Goal: Task Accomplishment & Management: Complete application form

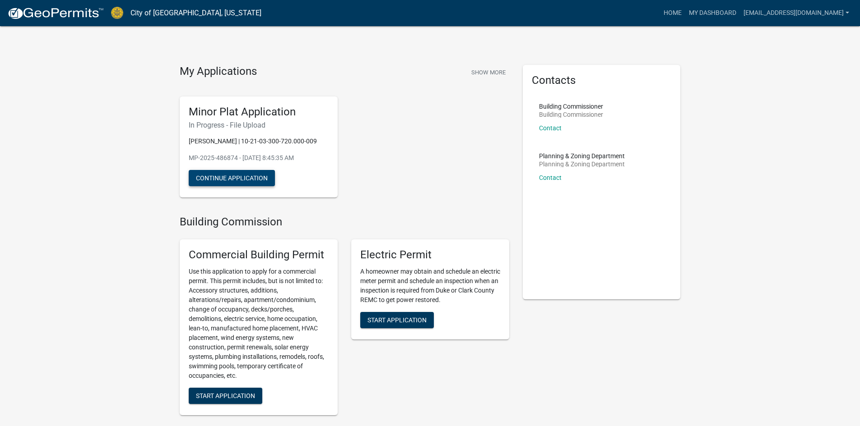
click at [227, 174] on button "Continue Application" at bounding box center [232, 178] width 86 height 16
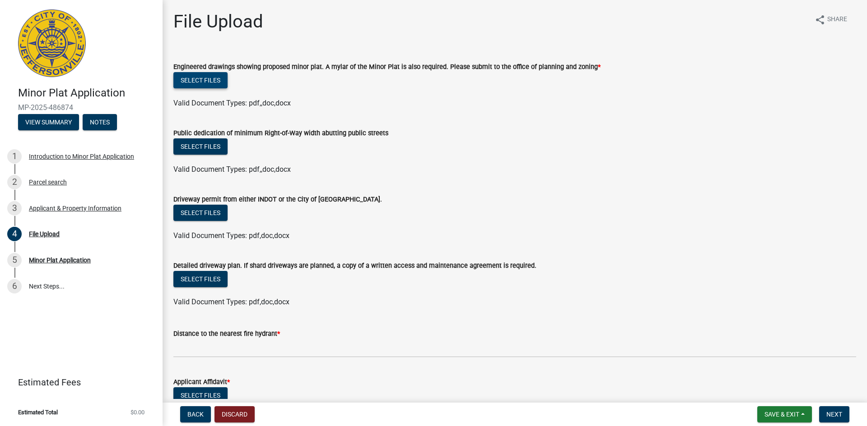
click at [216, 81] on button "Select files" at bounding box center [200, 80] width 54 height 16
click at [195, 79] on button "Select files" at bounding box center [200, 80] width 54 height 16
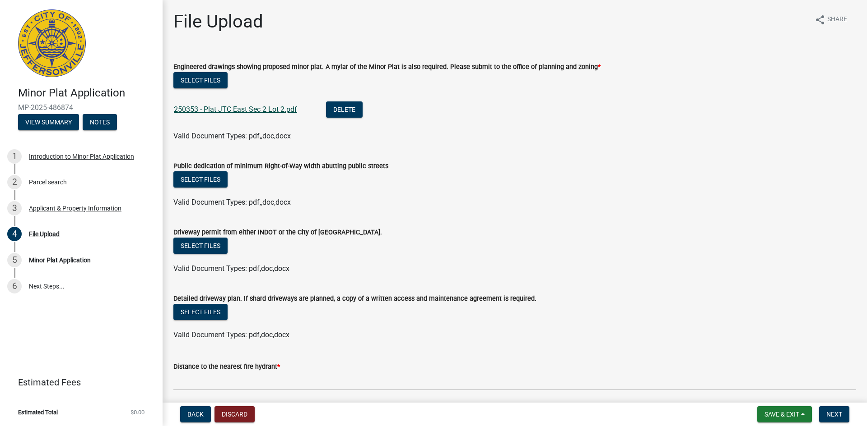
click at [213, 111] on link "250353 - Plat JTC East Sec 2 Lot 2.pdf" at bounding box center [235, 109] width 123 height 9
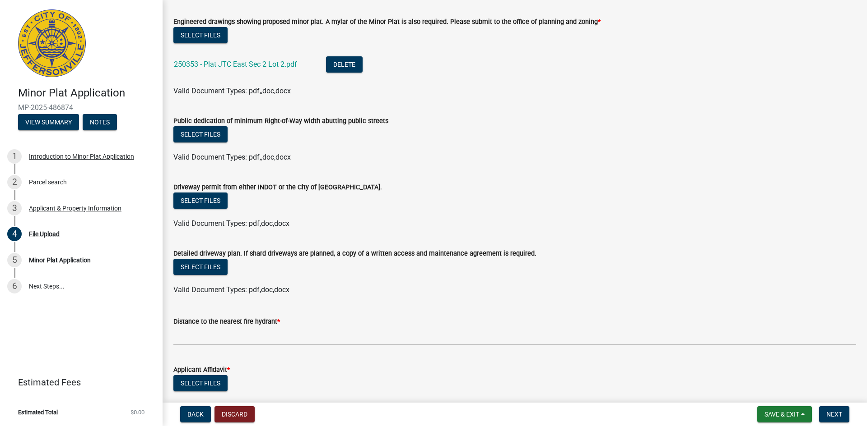
click at [249, 131] on div "Select files" at bounding box center [514, 135] width 682 height 19
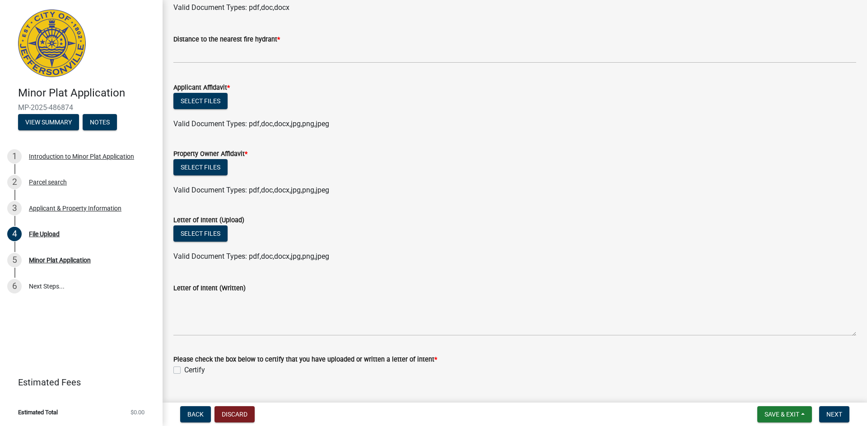
scroll to position [348, 0]
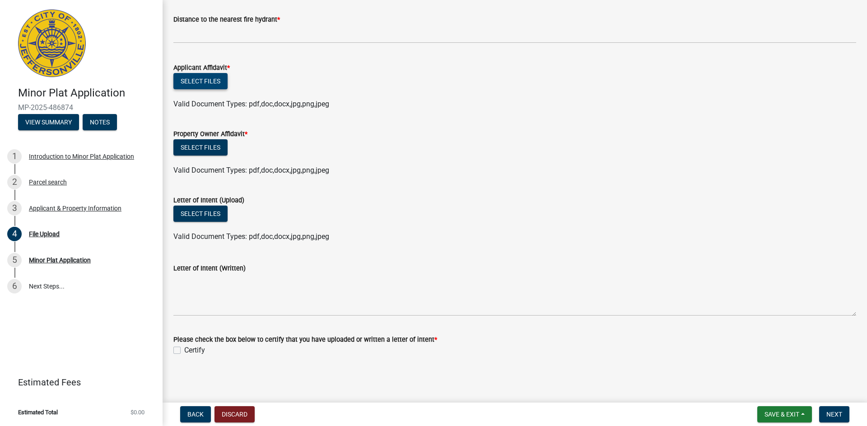
click at [190, 87] on button "Select files" at bounding box center [200, 81] width 54 height 16
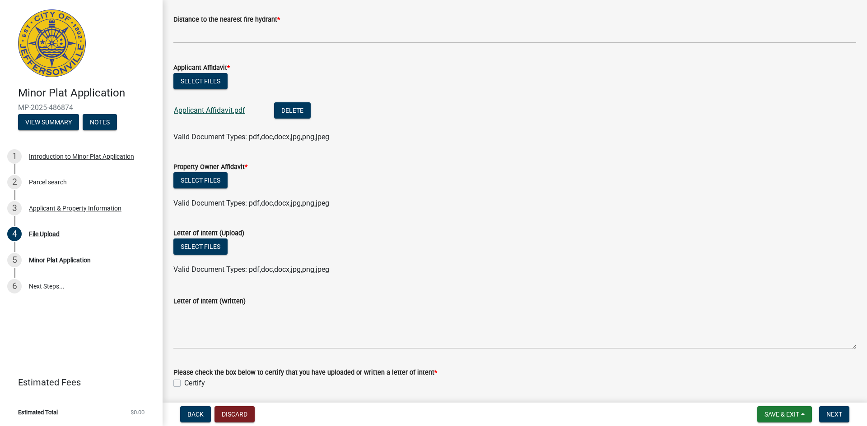
click at [222, 111] on link "Applicant Affidavit.pdf" at bounding box center [209, 110] width 71 height 9
click at [209, 185] on button "Select files" at bounding box center [200, 180] width 54 height 16
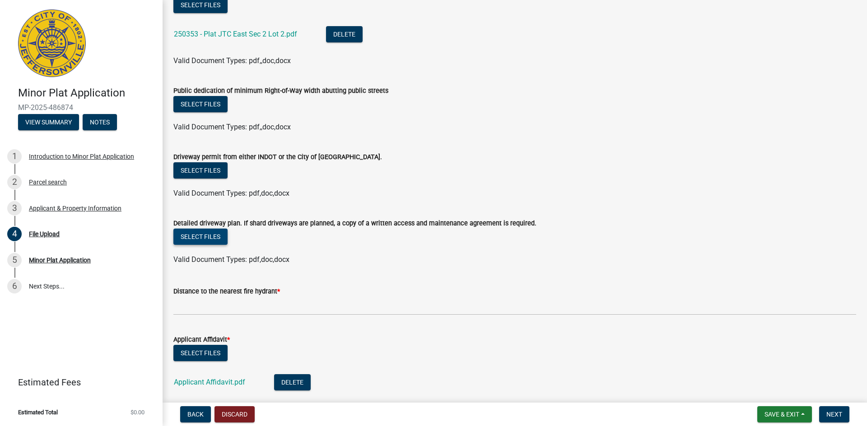
scroll to position [52, 0]
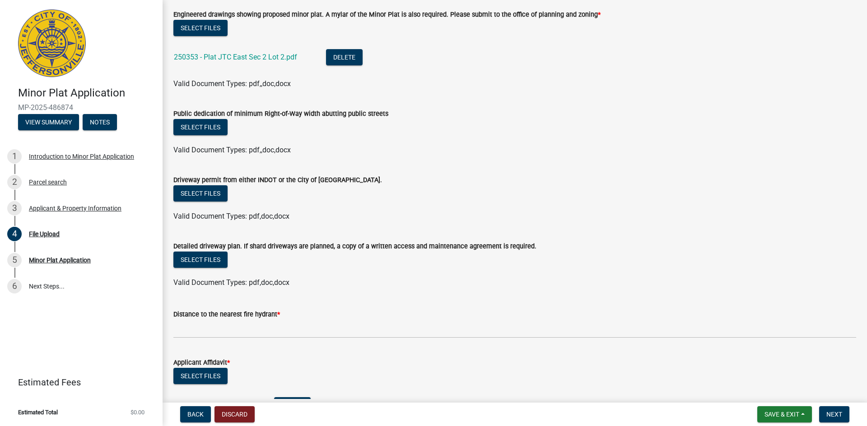
click at [233, 315] on label "Distance to the nearest fire hydrant *" at bounding box center [226, 315] width 107 height 6
click at [233, 312] on label "Distance to the nearest fire hydrant *" at bounding box center [226, 315] width 107 height 6
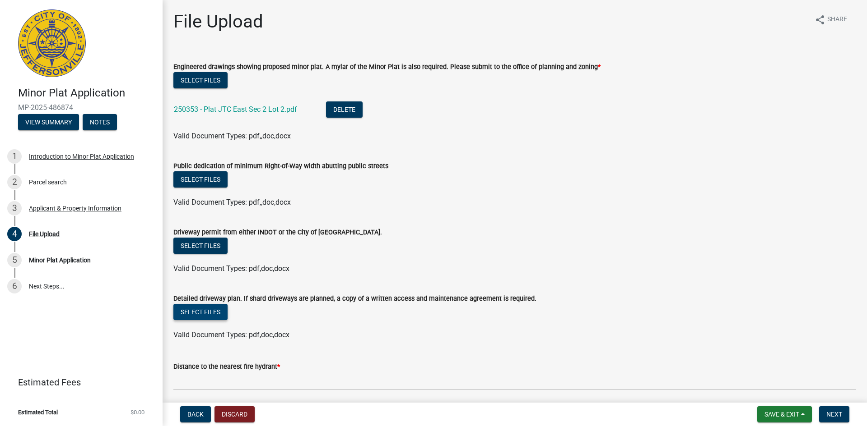
scroll to position [45, 0]
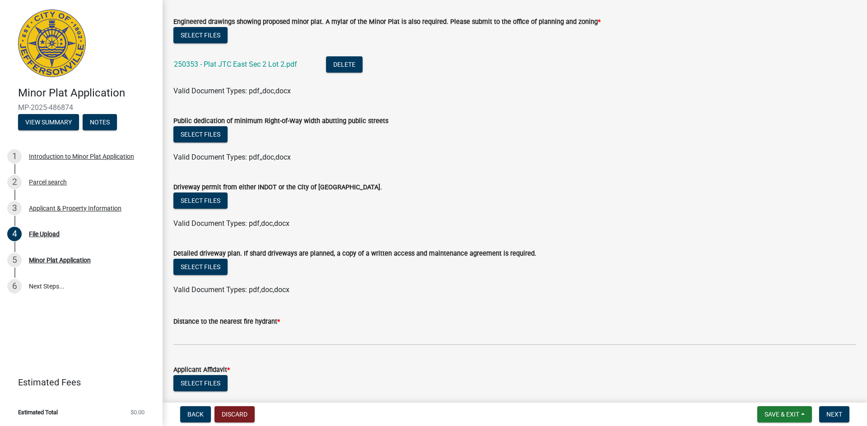
click at [278, 318] on span "*" at bounding box center [278, 322] width 3 height 8
click at [268, 324] on label "Distance to the nearest fire hydrant *" at bounding box center [226, 322] width 107 height 6
click at [237, 322] on label "Distance to the nearest fire hydrant *" at bounding box center [226, 322] width 107 height 6
click at [236, 322] on label "Distance to the nearest fire hydrant *" at bounding box center [226, 322] width 107 height 6
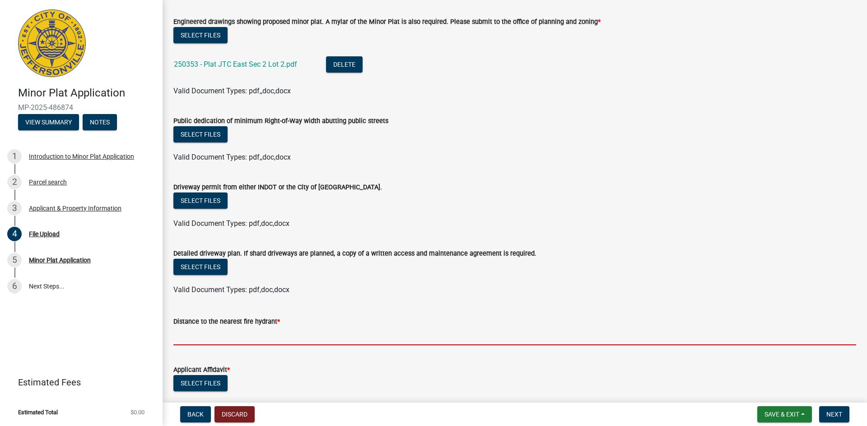
click at [188, 332] on input "text" at bounding box center [514, 336] width 682 height 19
click at [246, 334] on input "text" at bounding box center [514, 336] width 682 height 19
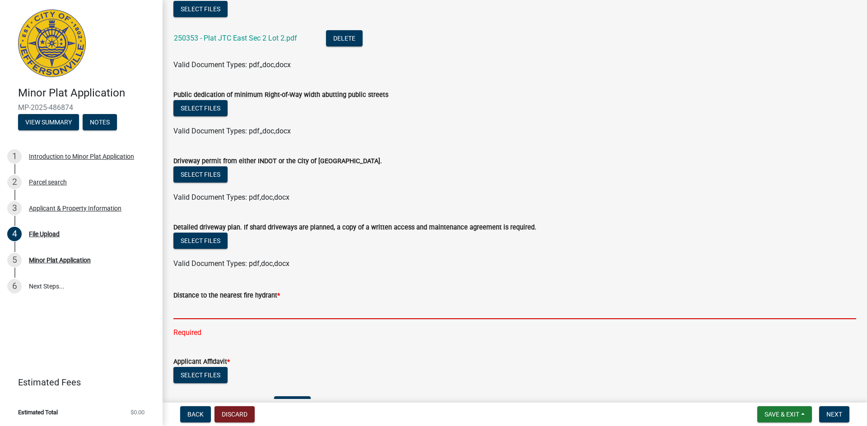
scroll to position [0, 0]
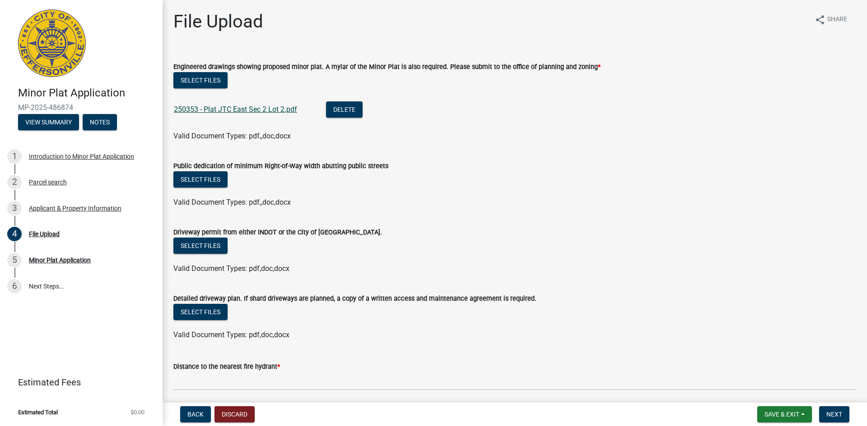
click at [254, 112] on link "250353 - Plat JTC East Sec 2 Lot 2.pdf" at bounding box center [235, 109] width 123 height 9
click at [361, 343] on wm-data-entity-input "Detailed driveway plan. If shard driveways are planned, a copy of a written acc…" at bounding box center [514, 316] width 682 height 66
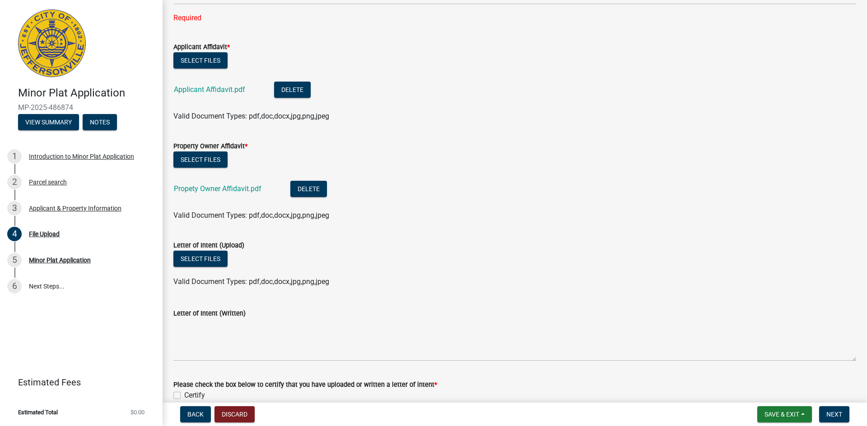
scroll to position [431, 0]
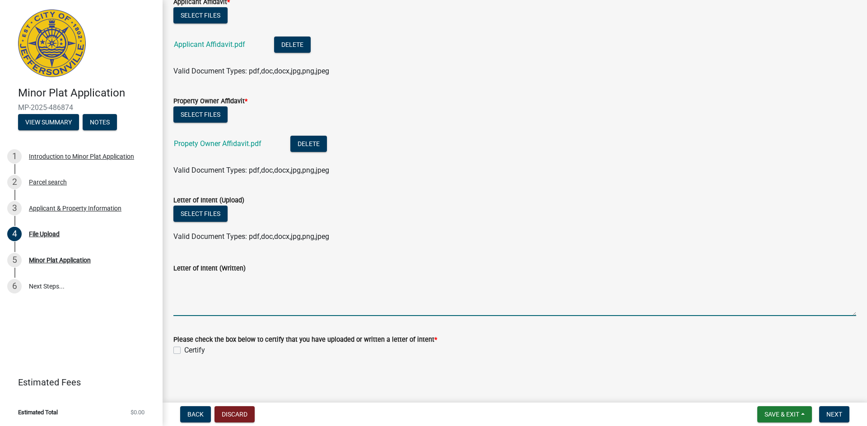
click at [213, 297] on textarea "Letter of Intent (Written)" at bounding box center [514, 295] width 682 height 42
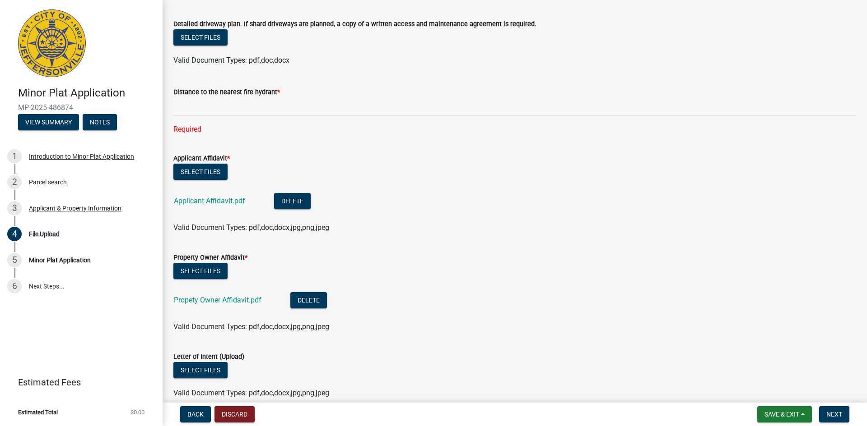
scroll to position [251, 0]
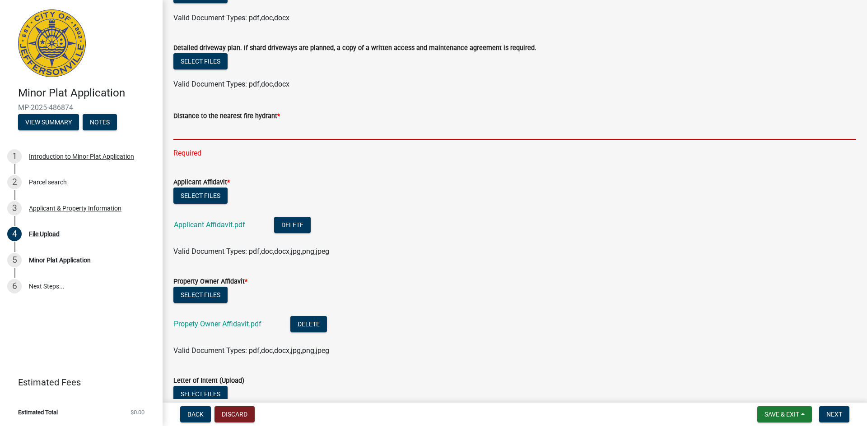
click at [211, 125] on input "text" at bounding box center [514, 130] width 682 height 19
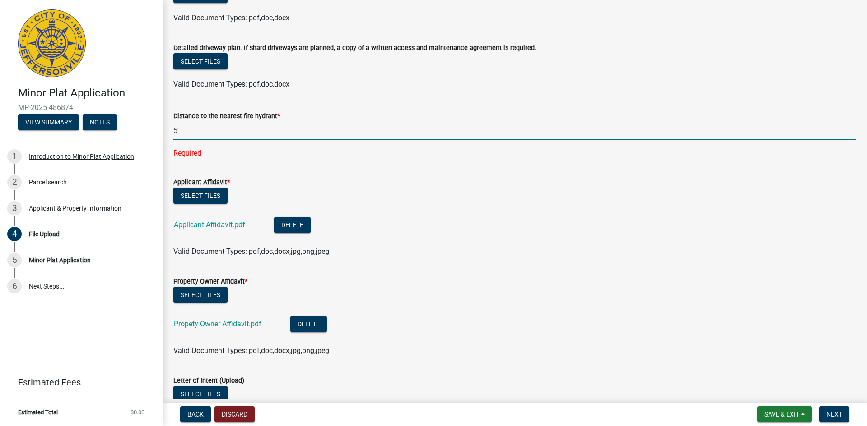
click at [174, 125] on input "5'" at bounding box center [514, 130] width 682 height 19
click at [269, 134] on input "5'" at bounding box center [514, 130] width 682 height 19
type input "5"
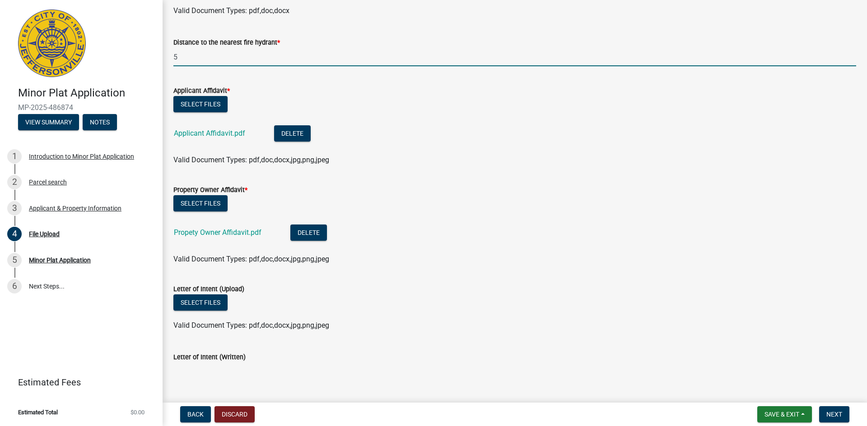
scroll to position [341, 0]
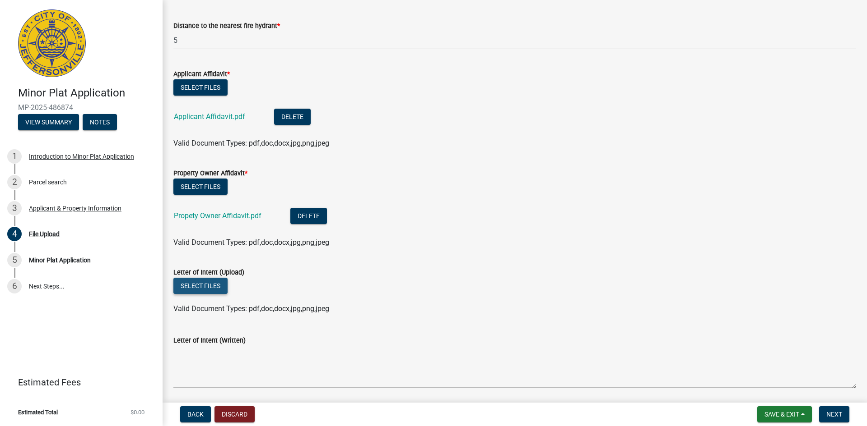
click at [215, 284] on button "Select files" at bounding box center [200, 286] width 54 height 16
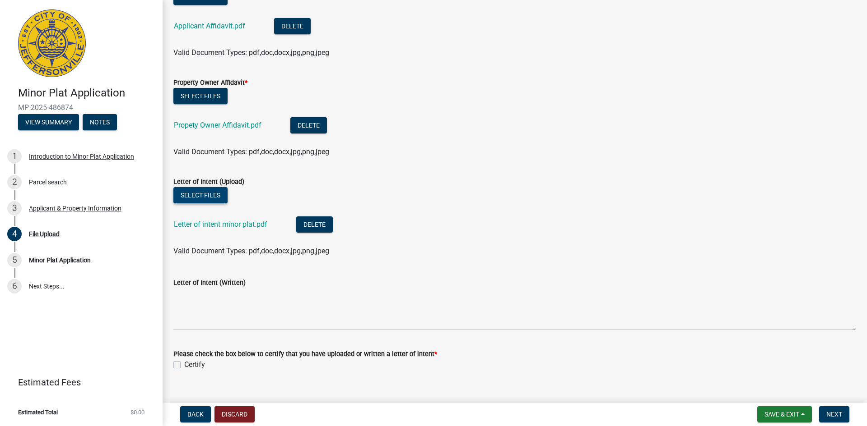
scroll to position [446, 0]
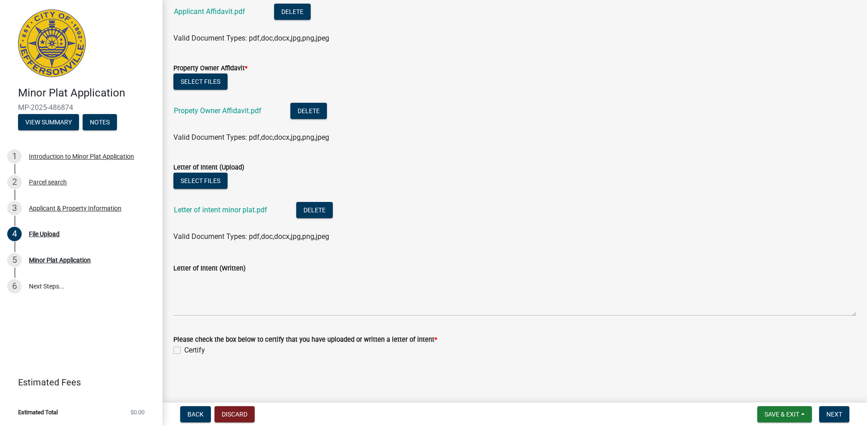
click at [184, 349] on label "Certify" at bounding box center [194, 350] width 21 height 11
click at [184, 349] on input "Certify" at bounding box center [187, 348] width 6 height 6
checkbox input "true"
click at [829, 415] on span "Next" at bounding box center [834, 414] width 16 height 7
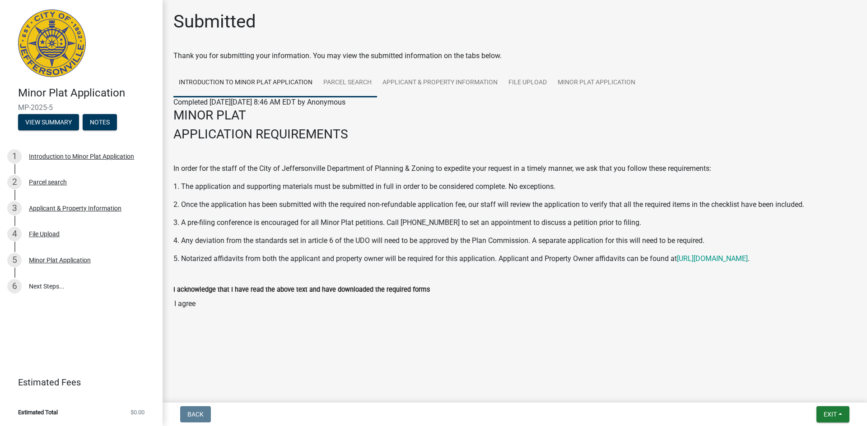
click at [361, 80] on link "Parcel search" at bounding box center [347, 83] width 59 height 29
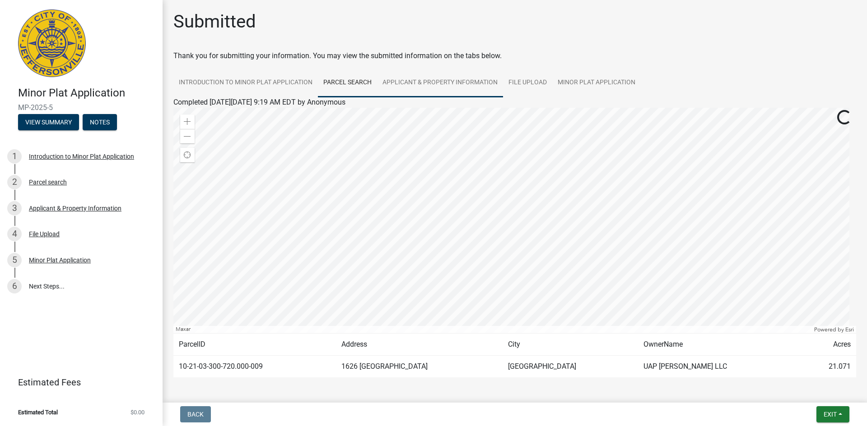
click at [421, 82] on link "Applicant & Property Information" at bounding box center [440, 83] width 126 height 29
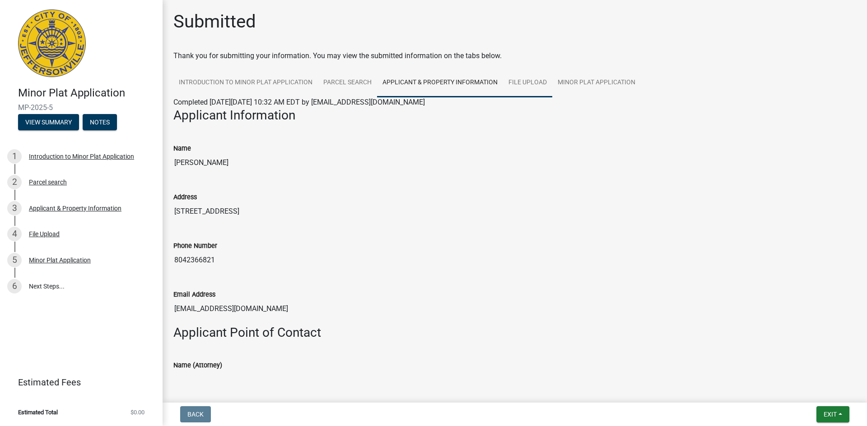
click at [531, 83] on link "File Upload" at bounding box center [527, 83] width 49 height 29
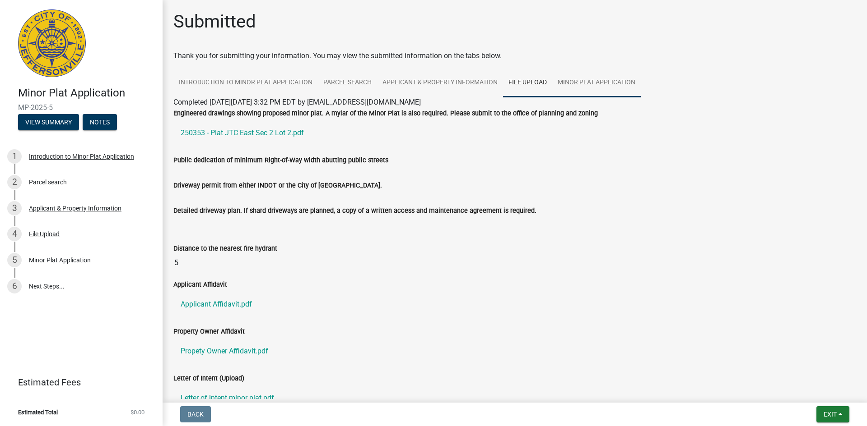
click at [621, 84] on link "Minor Plat Application" at bounding box center [596, 83] width 88 height 29
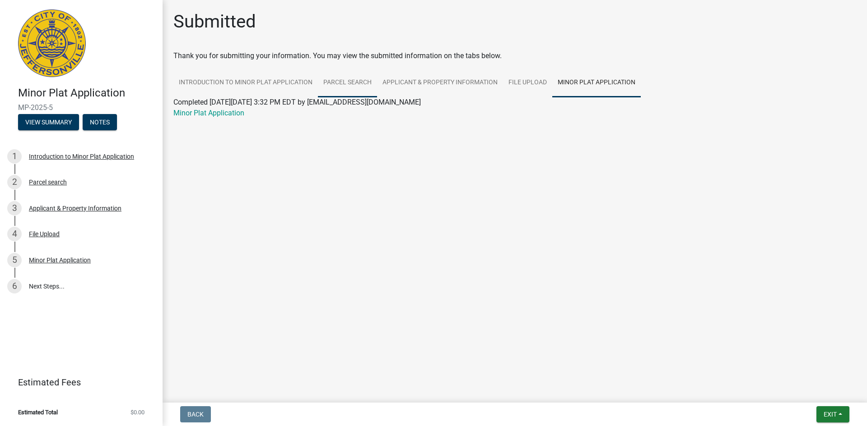
click at [352, 88] on link "Parcel search" at bounding box center [347, 83] width 59 height 29
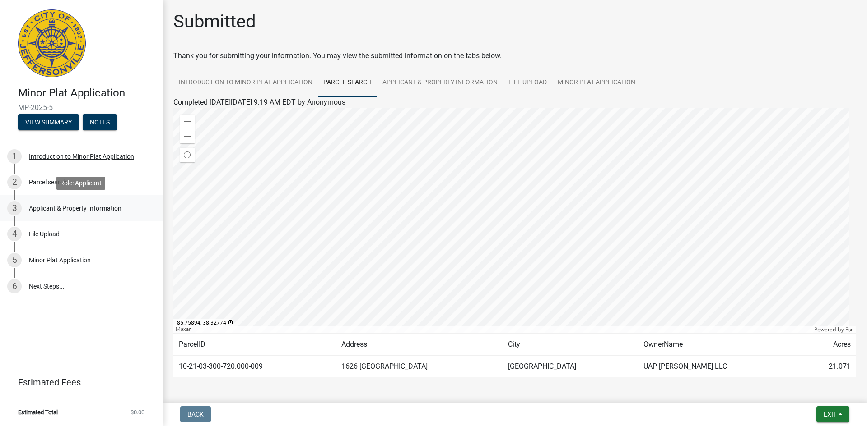
click at [57, 206] on div "Applicant & Property Information" at bounding box center [75, 208] width 93 height 6
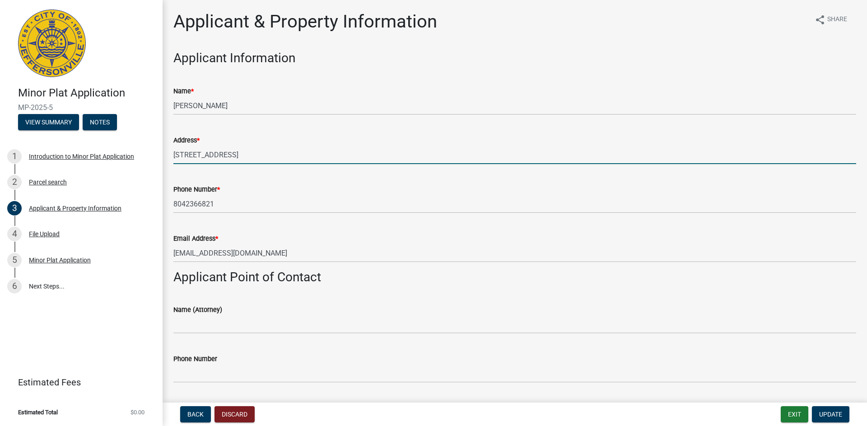
click at [187, 157] on input "[STREET_ADDRESS]" at bounding box center [514, 155] width 682 height 19
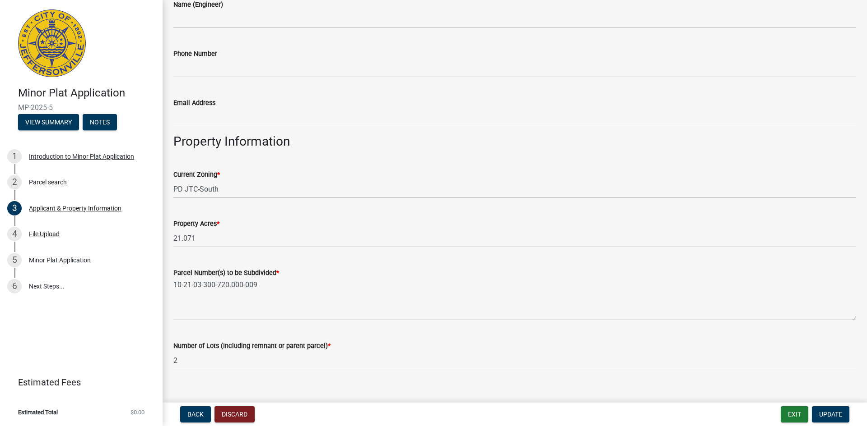
scroll to position [467, 0]
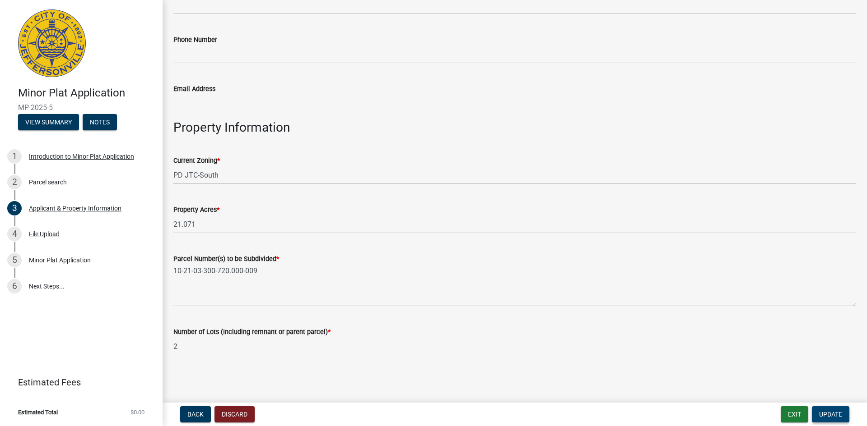
type input "[STREET_ADDRESS]"
click at [832, 416] on span "Update" at bounding box center [830, 414] width 23 height 7
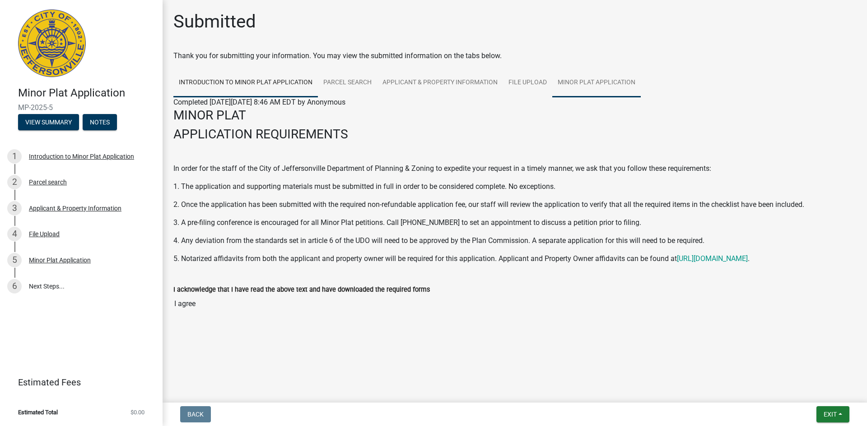
click at [601, 87] on link "Minor Plat Application" at bounding box center [596, 83] width 88 height 29
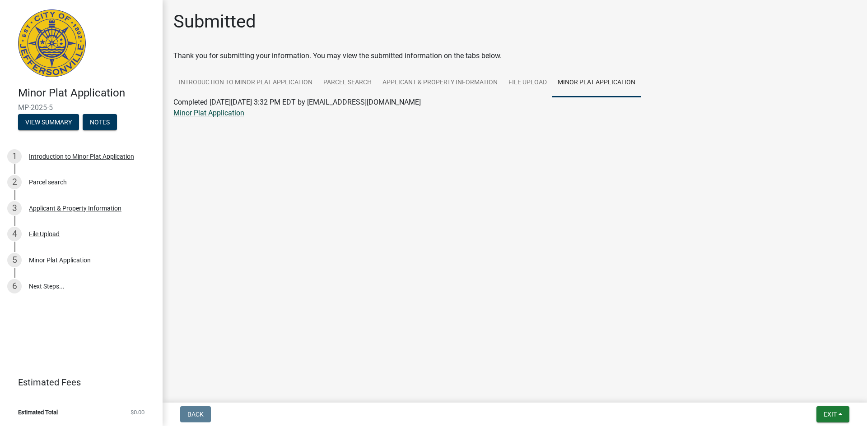
click at [194, 112] on link "Minor Plat Application" at bounding box center [208, 113] width 71 height 9
click at [42, 277] on link "6 Next Steps..." at bounding box center [81, 286] width 162 height 26
click at [41, 283] on link "6 Next Steps..." at bounding box center [81, 286] width 162 height 26
click at [103, 120] on button "Notes" at bounding box center [100, 122] width 34 height 16
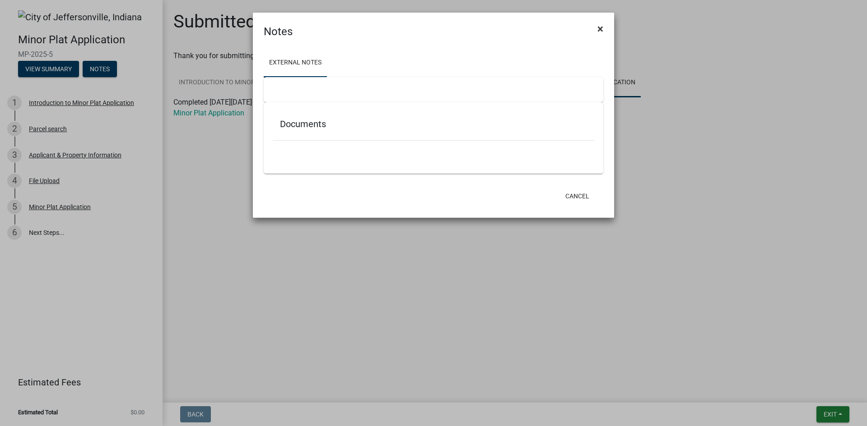
click at [598, 28] on span "×" at bounding box center [600, 29] width 6 height 13
